Goal: Task Accomplishment & Management: Manage account settings

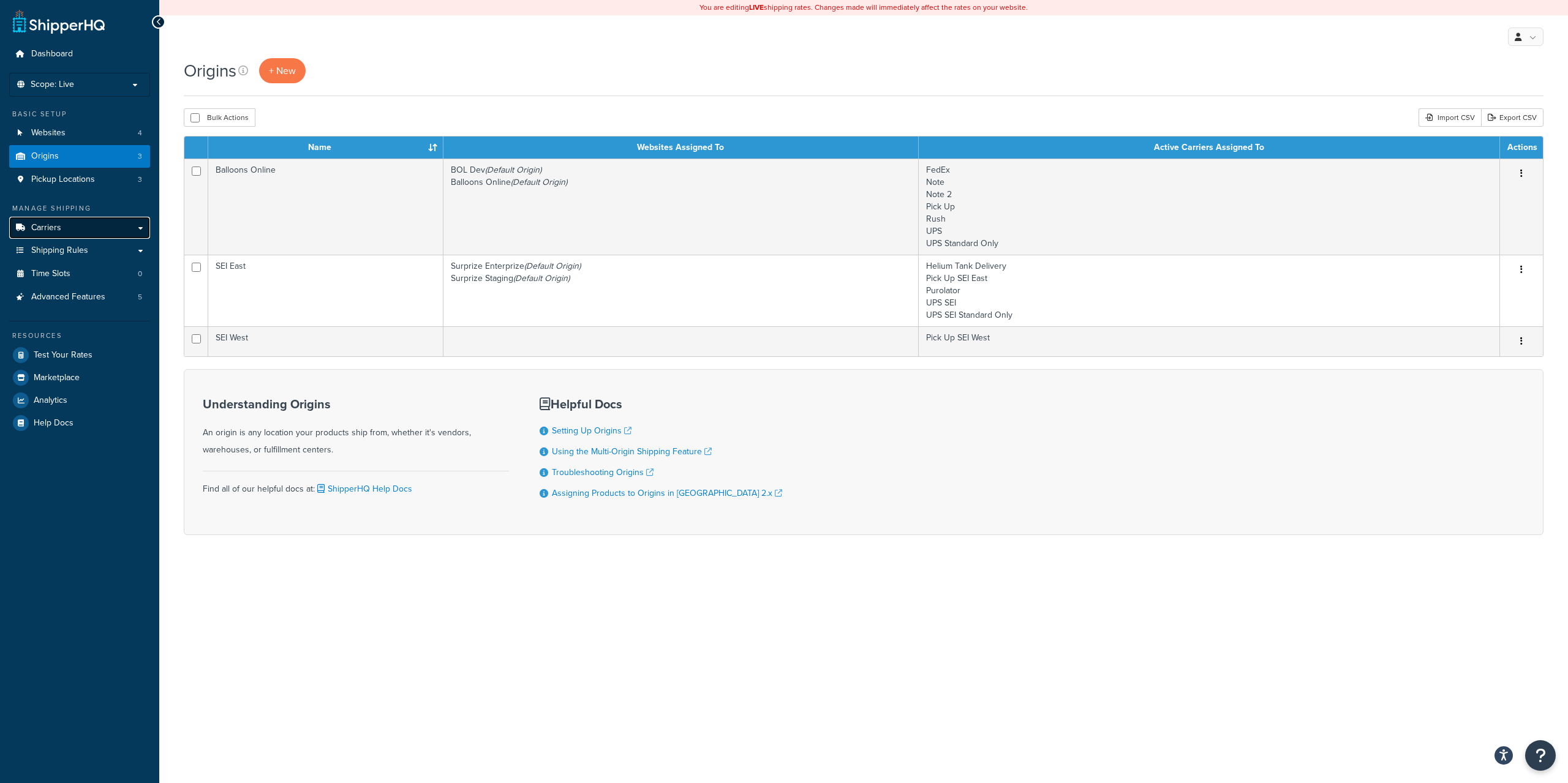
click at [60, 224] on span "Carriers" at bounding box center [46, 229] width 30 height 11
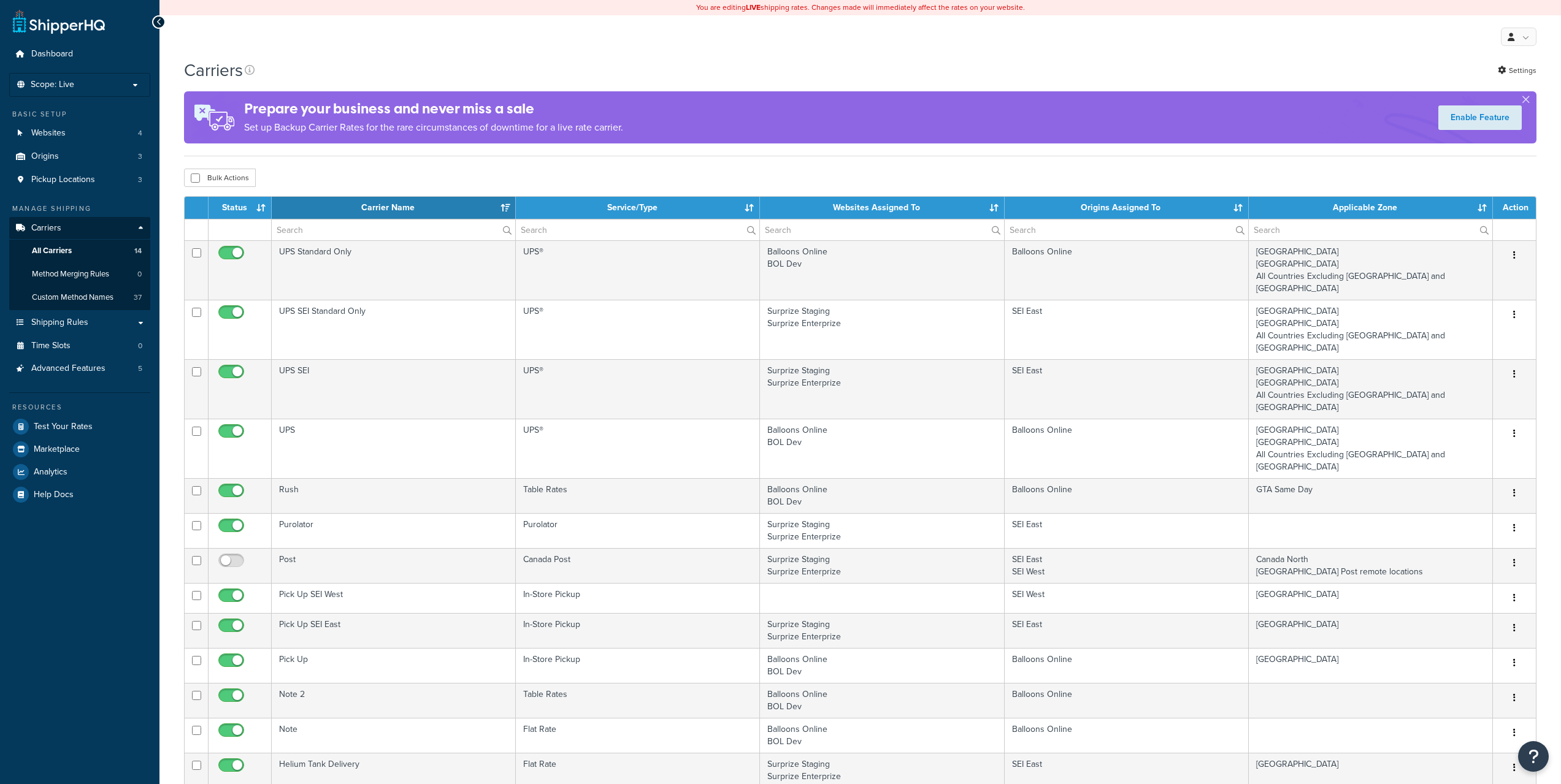
select select "15"
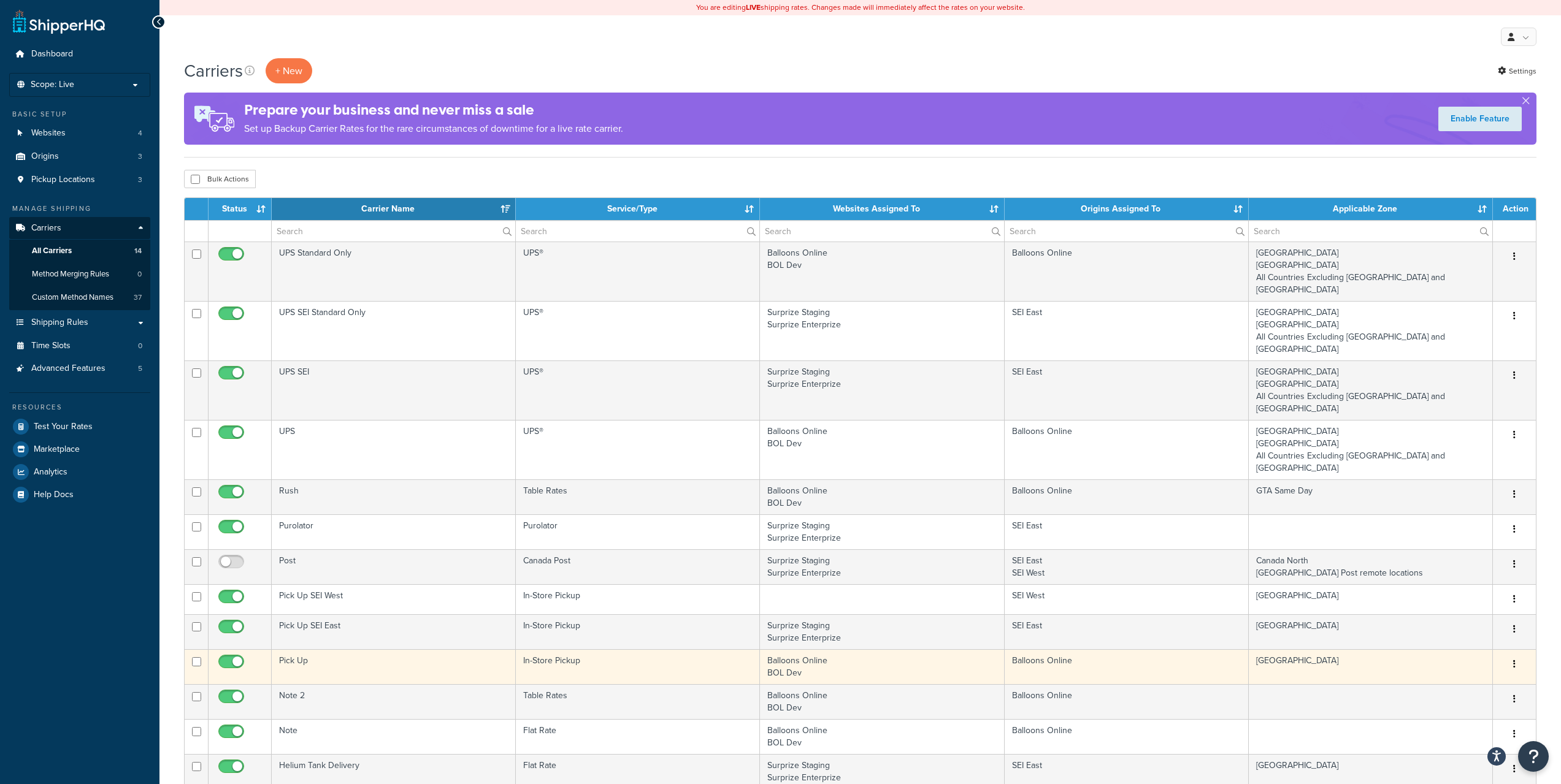
click at [1511, 655] on button "button" at bounding box center [1514, 665] width 17 height 20
click at [1483, 628] on link "Edit" at bounding box center [1465, 640] width 97 height 25
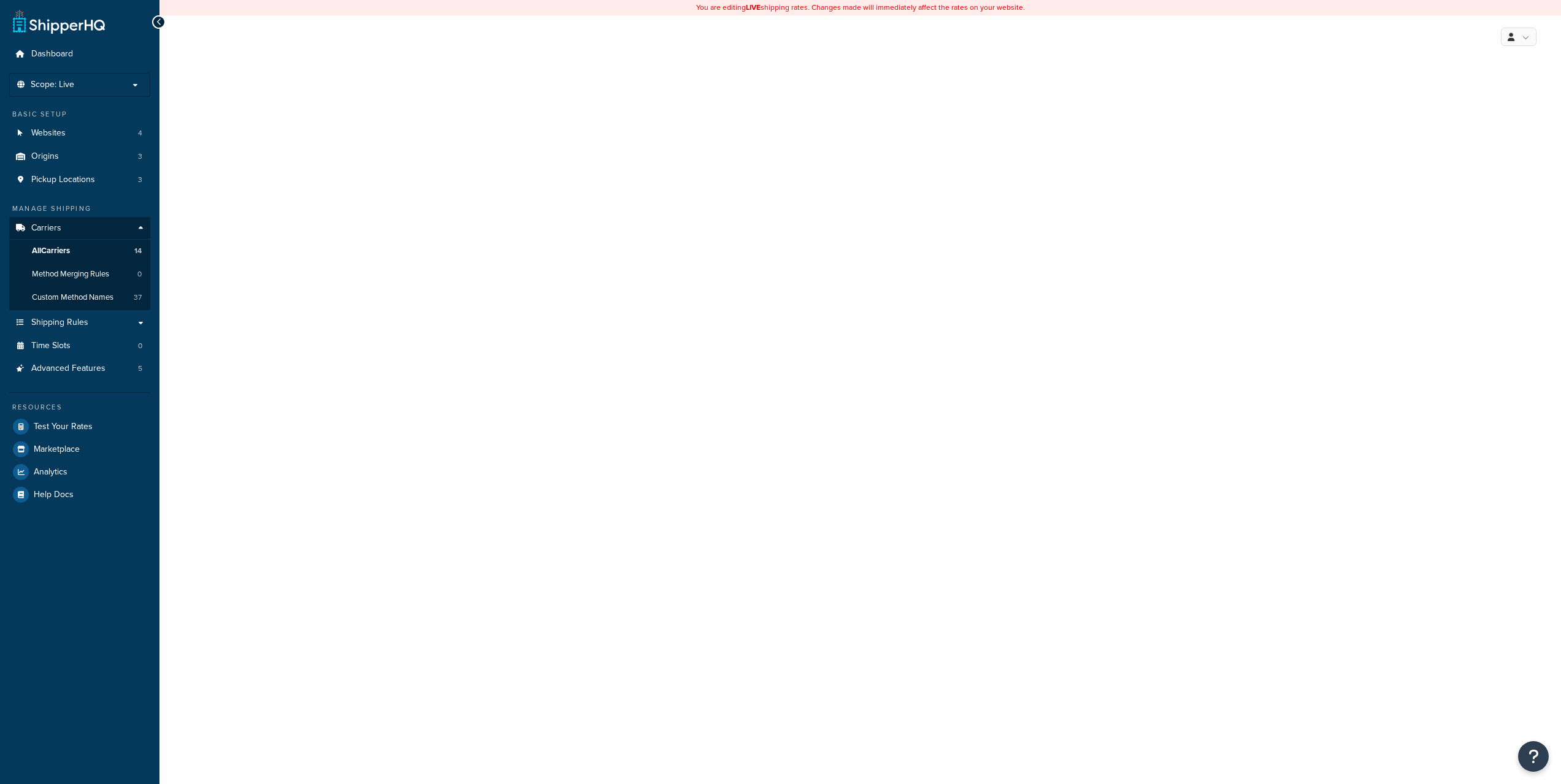
select select "pickup"
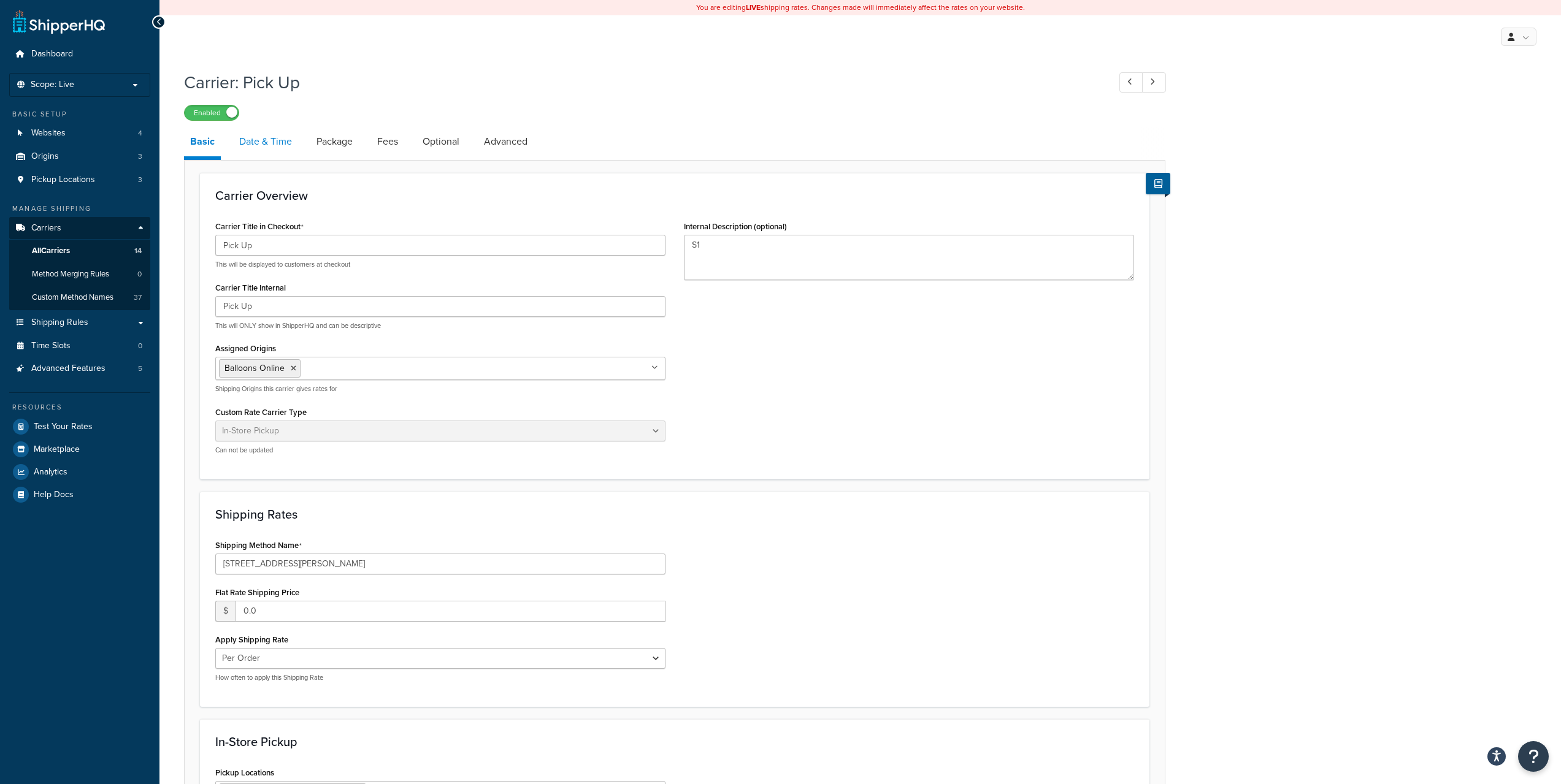
click at [281, 144] on link "Date & Time" at bounding box center [266, 141] width 65 height 30
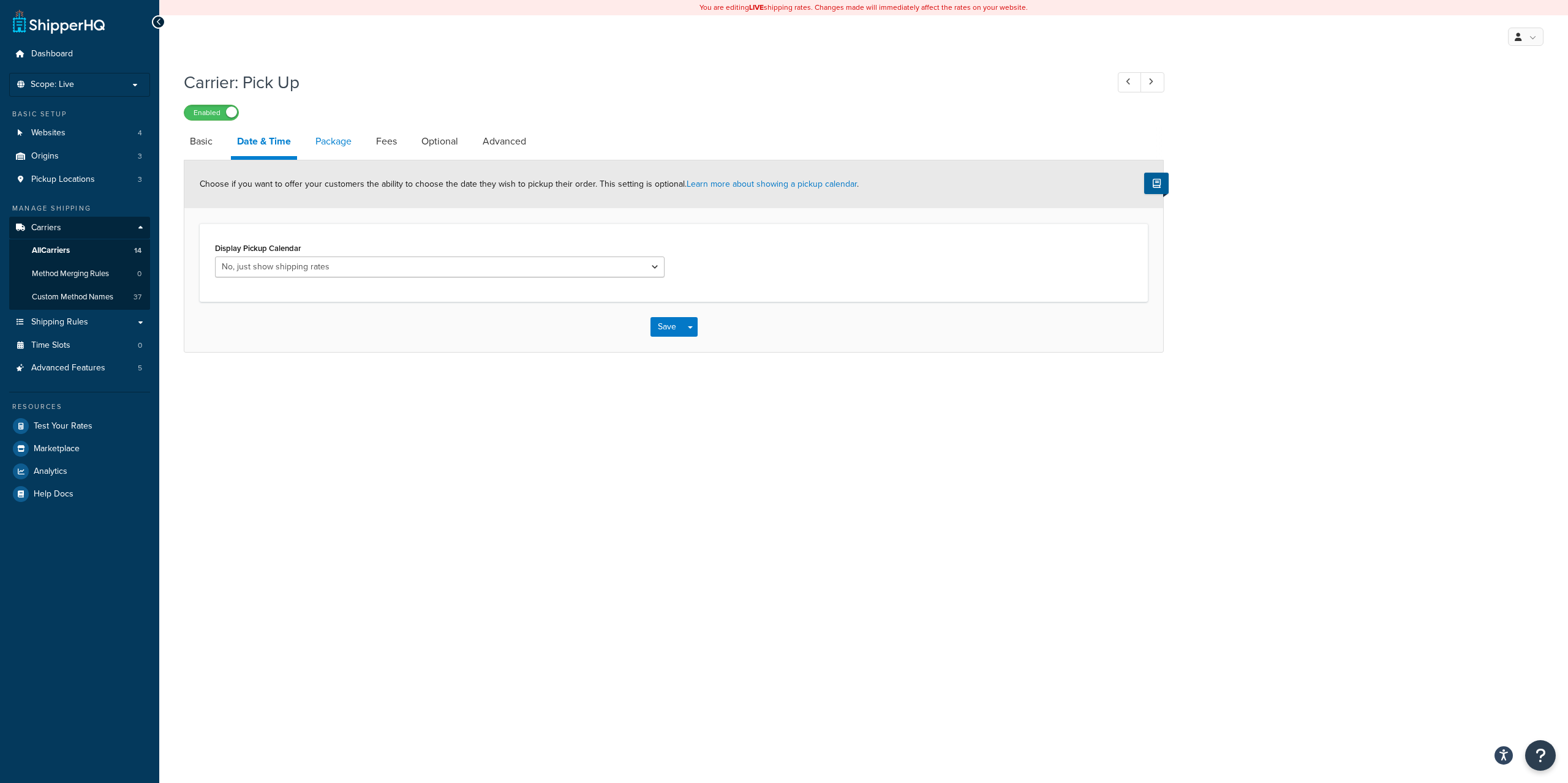
click at [328, 144] on link "Package" at bounding box center [334, 141] width 49 height 30
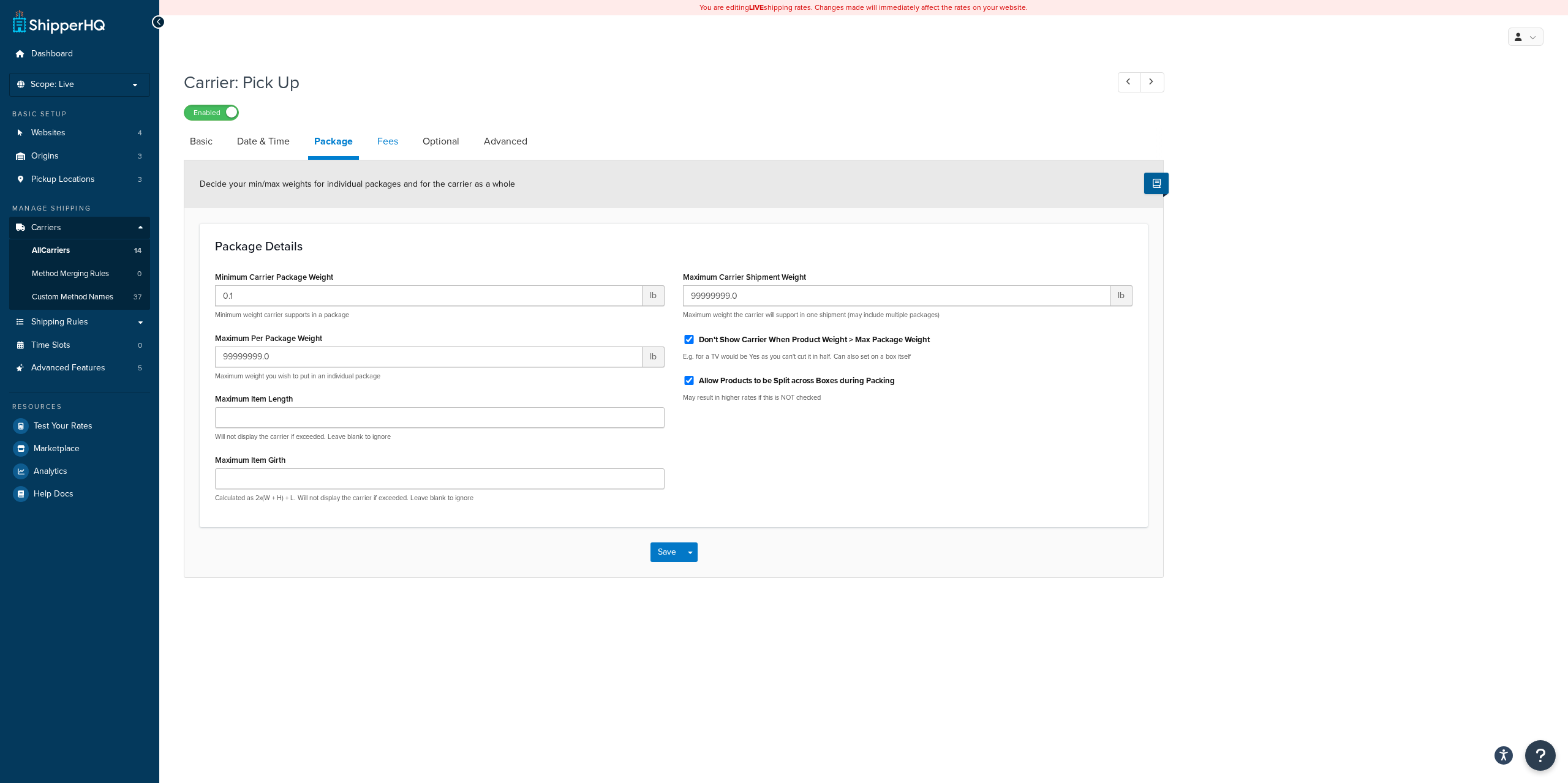
click at [396, 142] on link "Fees" at bounding box center [387, 141] width 33 height 30
select select "AFTER"
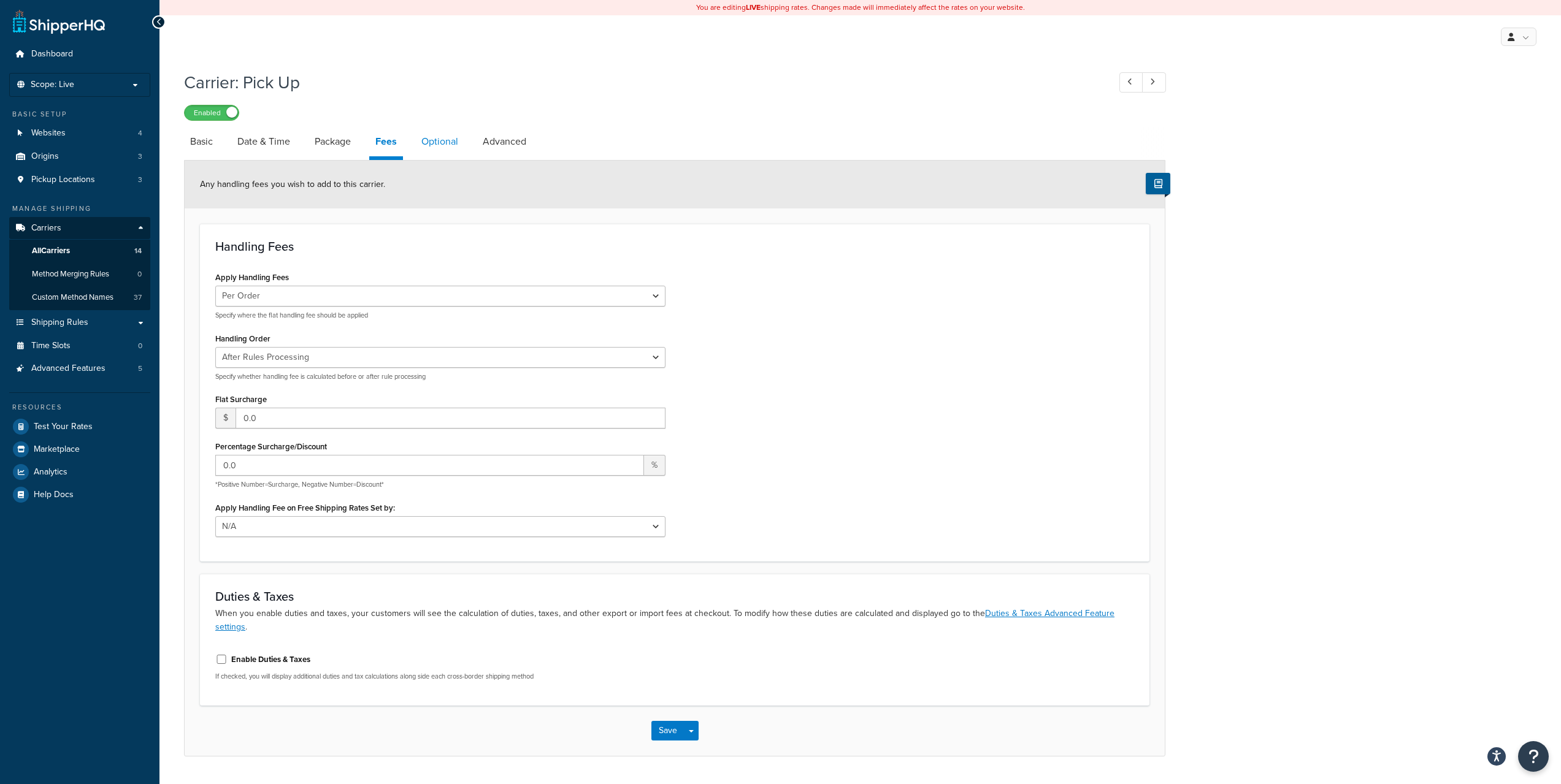
click at [452, 142] on link "Optional" at bounding box center [440, 141] width 49 height 30
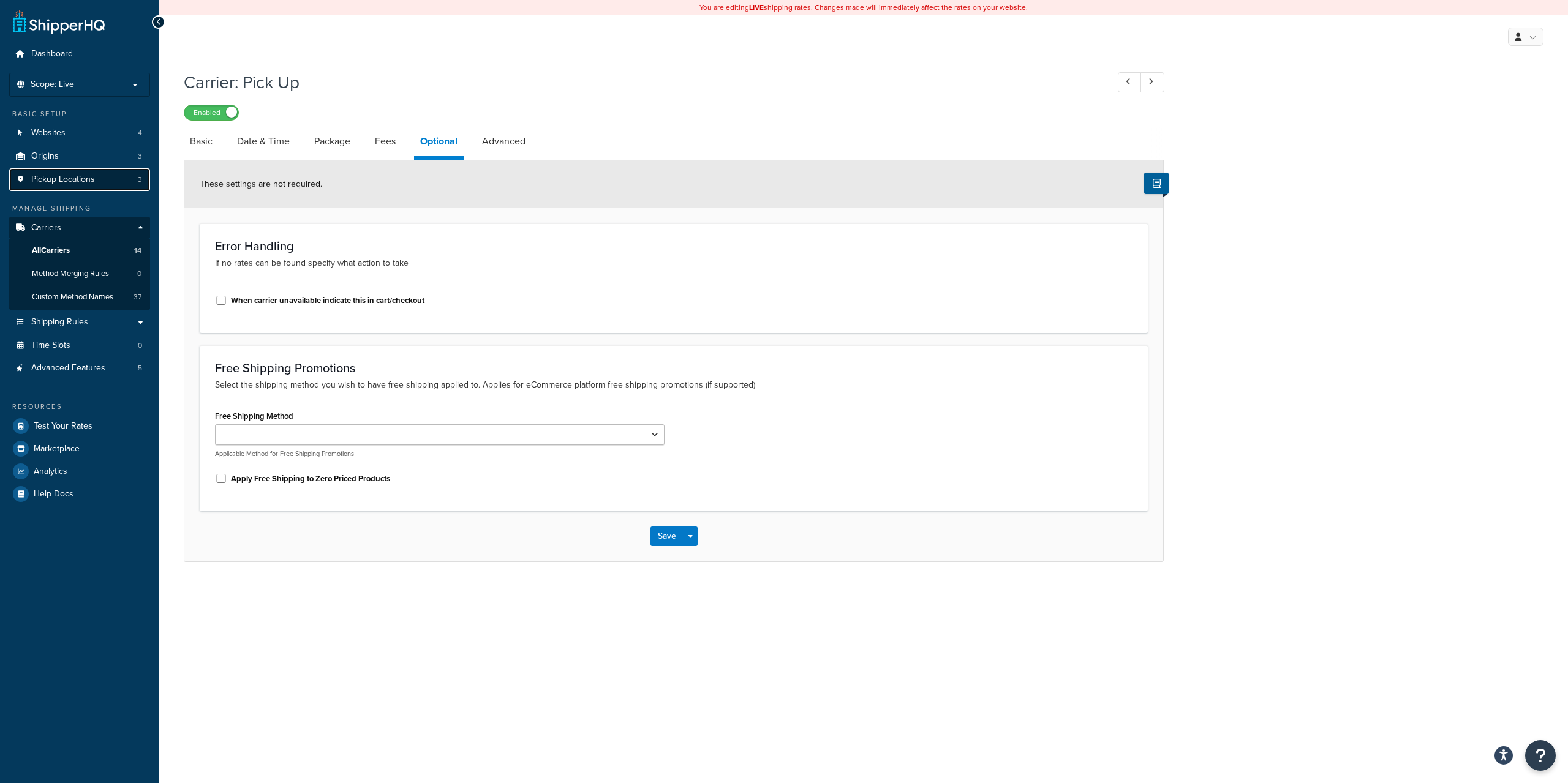
click at [72, 177] on span "Pickup Locations" at bounding box center [63, 180] width 64 height 11
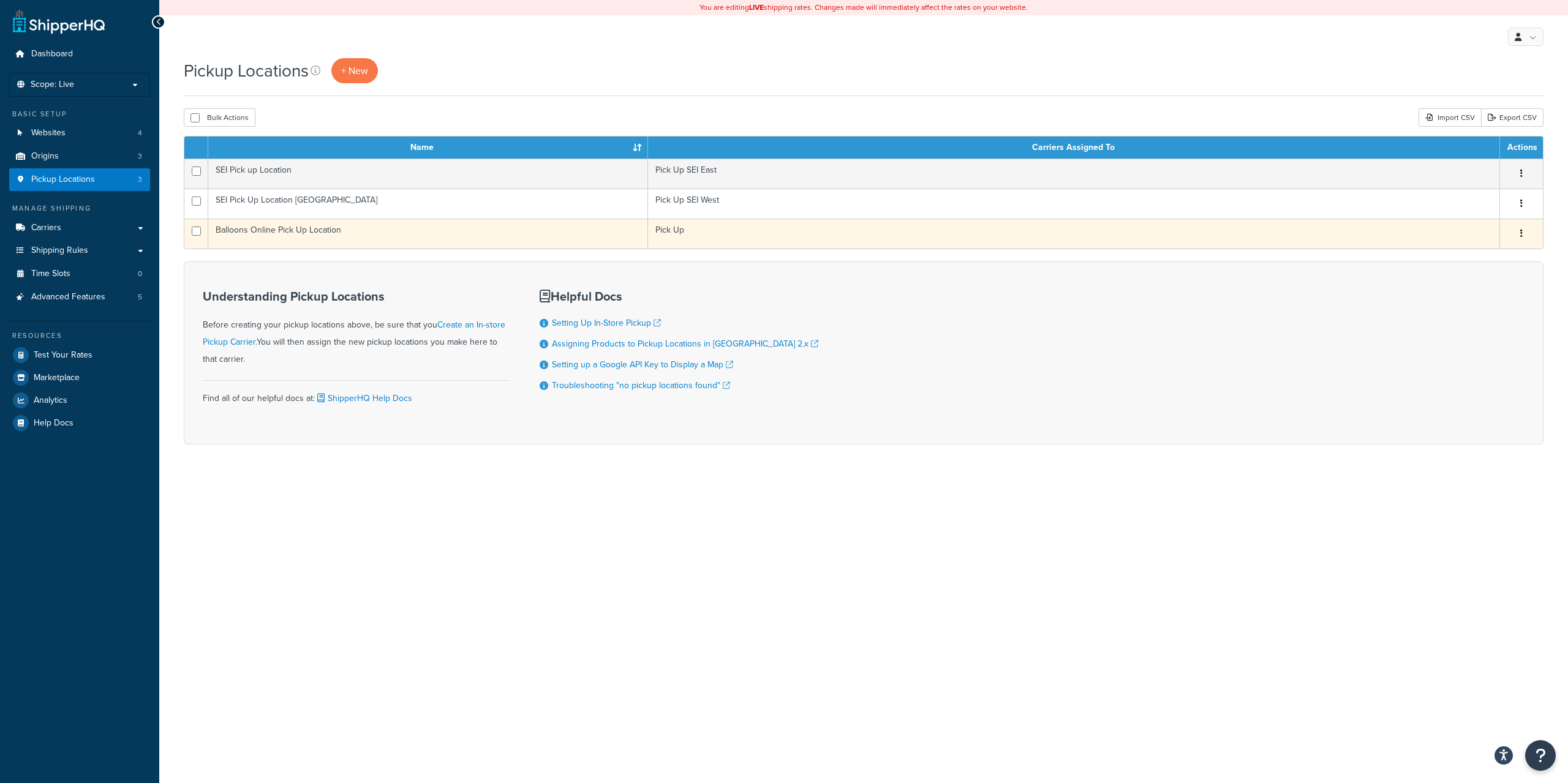
click at [1524, 233] on button "button" at bounding box center [1521, 234] width 17 height 20
click at [1486, 252] on link "Edit" at bounding box center [1482, 257] width 97 height 25
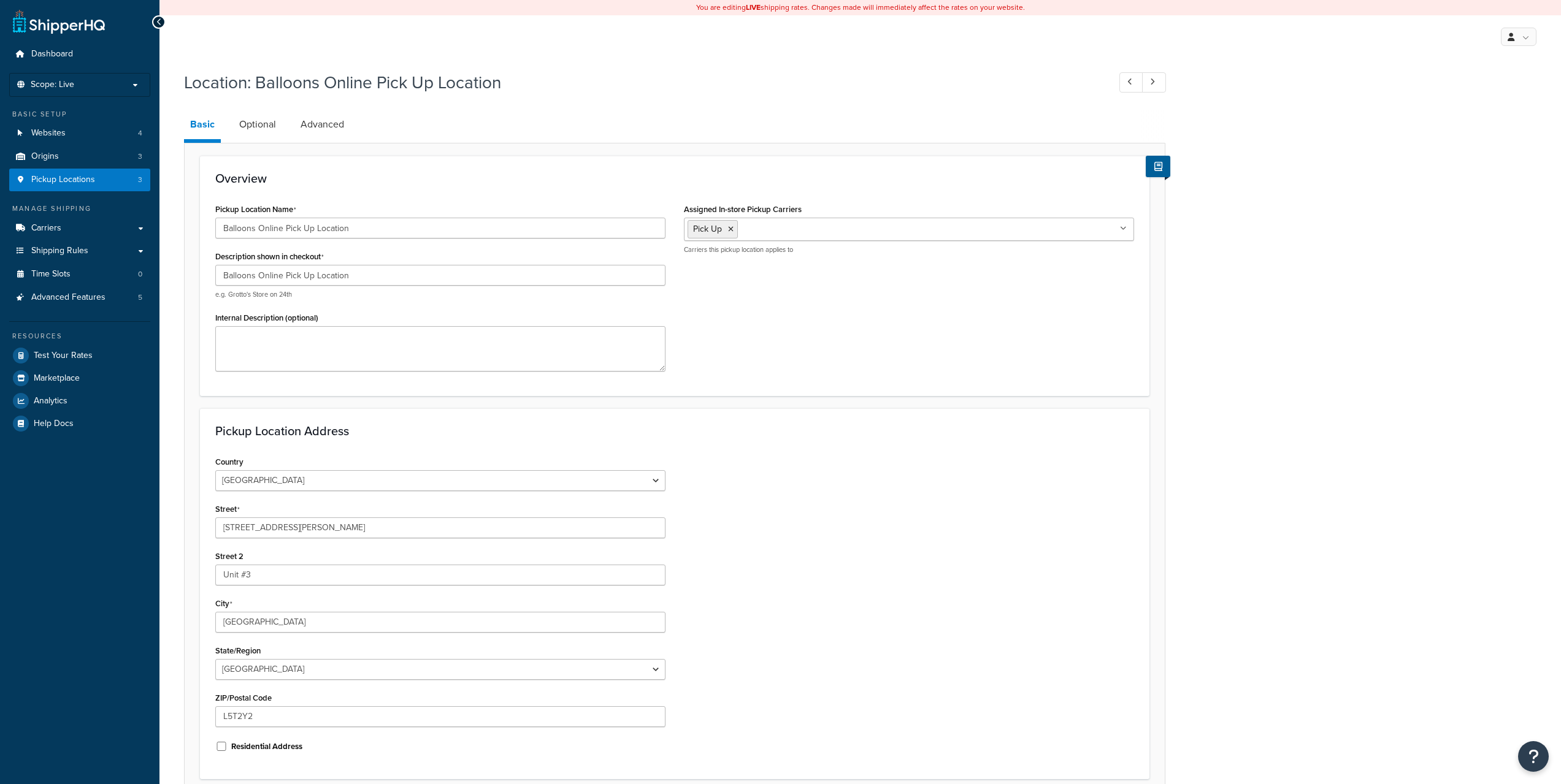
select select "1039"
select select "69"
click at [261, 122] on link "Optional" at bounding box center [258, 124] width 49 height 30
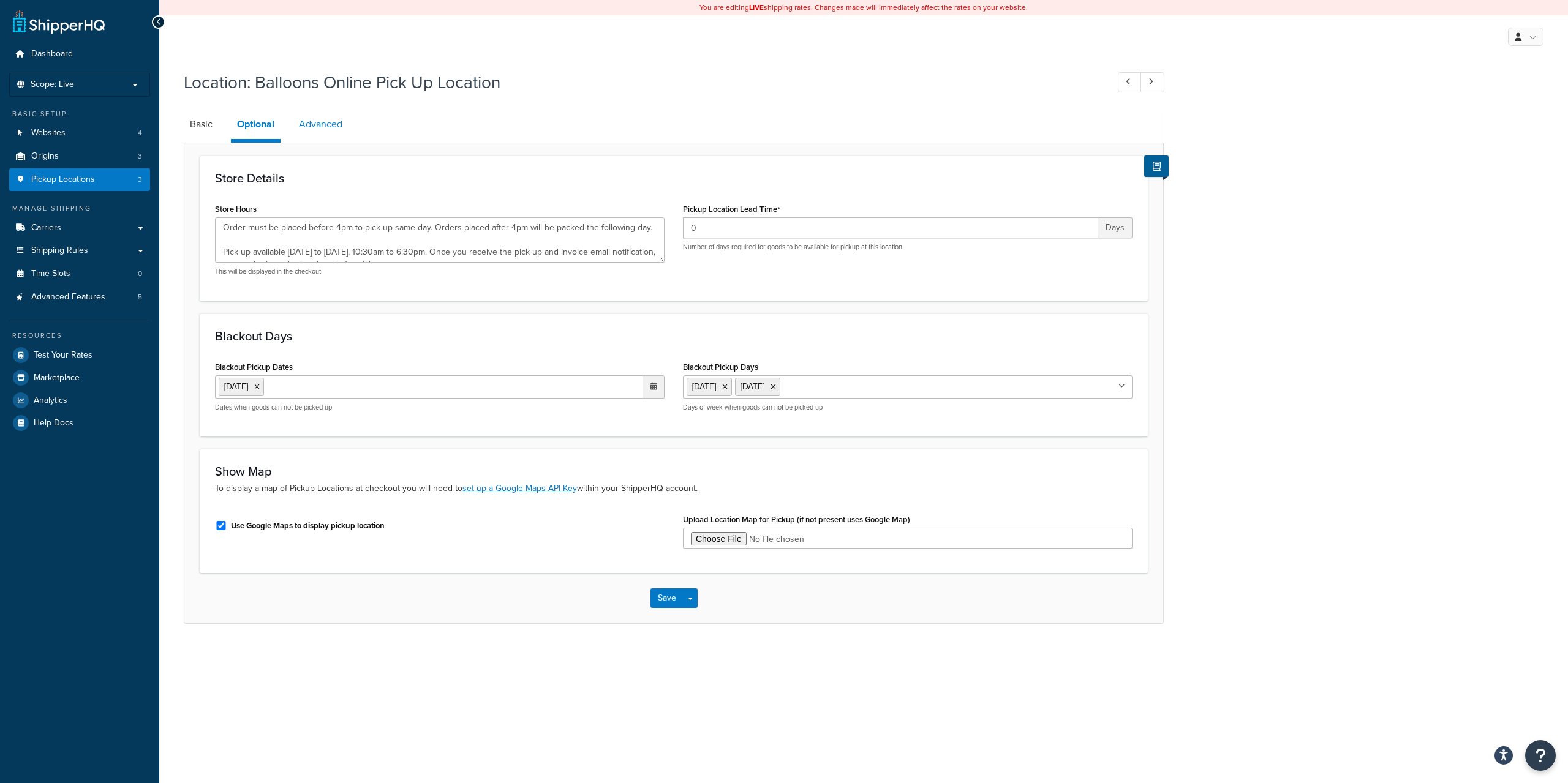
type textarea "Order must be placed before 4pm to pick up same day. Orders placed after 4pm wi…"
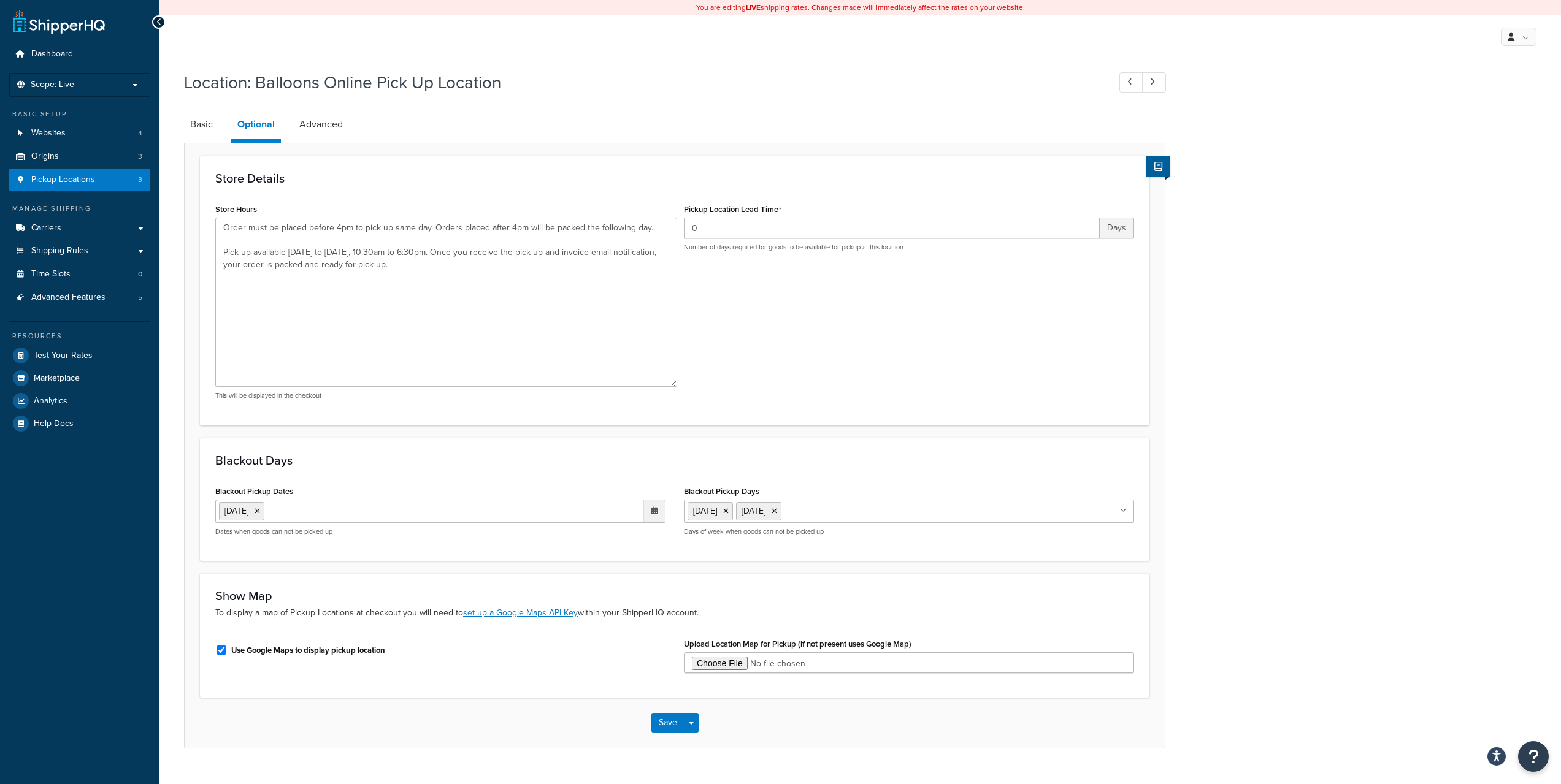
drag, startPoint x: 663, startPoint y: 259, endPoint x: 675, endPoint y: 415, distance: 156.5
click at [675, 387] on textarea "Order must be placed before 4pm to pick up same day. Orders placed after 4pm wi…" at bounding box center [446, 303] width 461 height 169
